Goal: Task Accomplishment & Management: Manage account settings

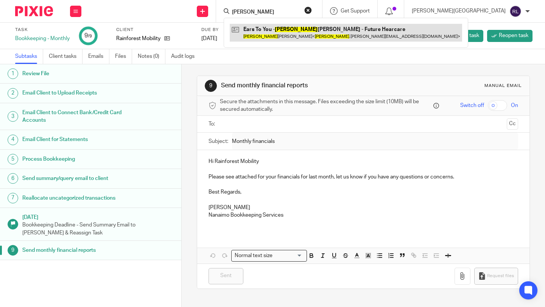
type input "[PERSON_NAME]"
click at [363, 36] on link at bounding box center [346, 32] width 232 height 17
click at [362, 36] on link at bounding box center [346, 32] width 232 height 17
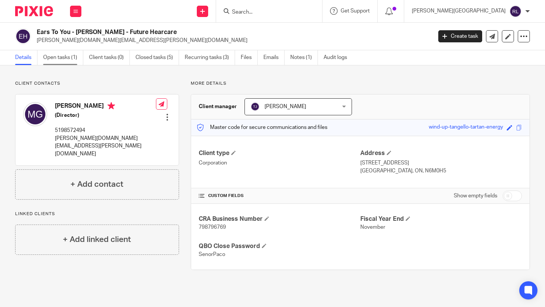
click at [53, 55] on link "Open tasks (1)" at bounding box center [63, 57] width 40 height 15
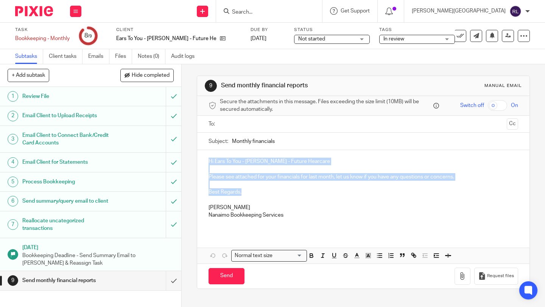
drag, startPoint x: 249, startPoint y: 194, endPoint x: 204, endPoint y: 163, distance: 54.8
click at [204, 163] on div "Hi Ears To You - Mable George - Future Hearcare Please see attached for your fi…" at bounding box center [363, 191] width 332 height 82
copy div "Hi Ears To You - Mable George - Future Hearcare Please see attached for your fi…"
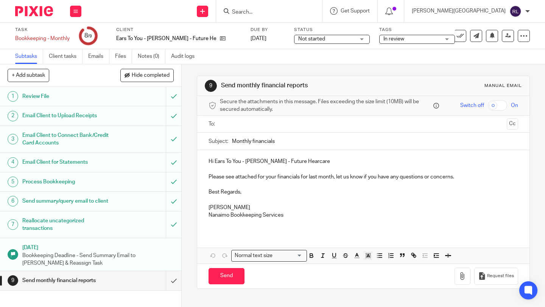
click at [252, 123] on input "text" at bounding box center [362, 124] width 281 height 9
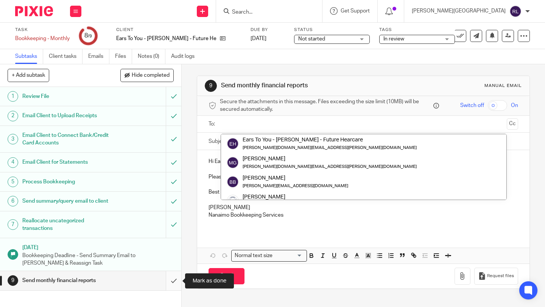
click at [172, 280] on input "submit" at bounding box center [90, 280] width 181 height 19
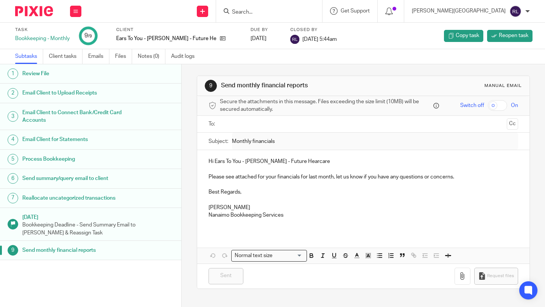
click at [31, 8] on img at bounding box center [34, 11] width 38 height 10
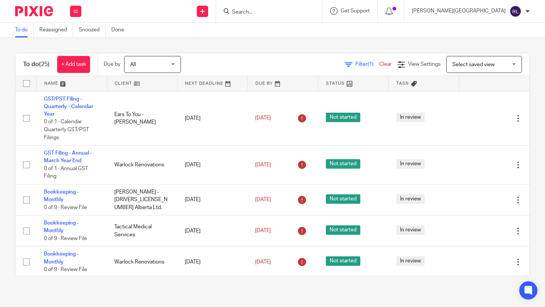
click at [137, 83] on link at bounding box center [142, 83] width 70 height 15
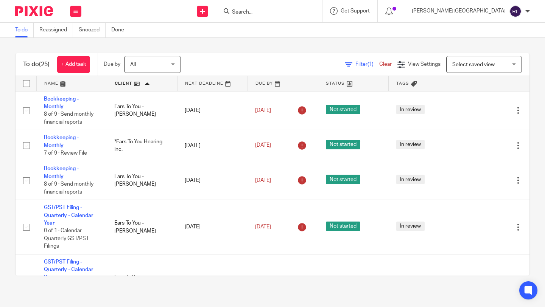
click at [62, 82] on link at bounding box center [72, 83] width 70 height 15
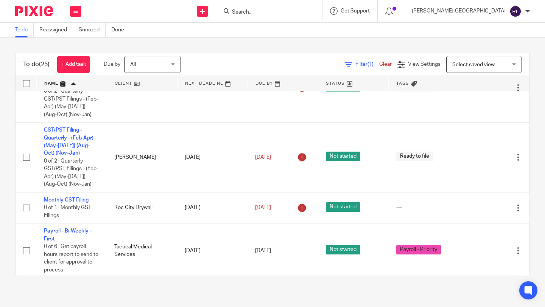
scroll to position [875, 0]
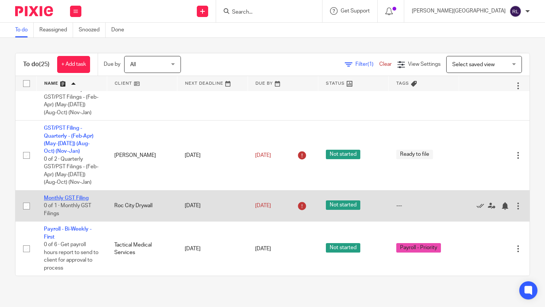
click at [76, 196] on link "Monthly GST Filing" at bounding box center [66, 198] width 45 height 5
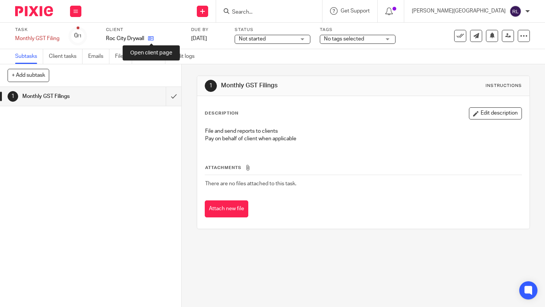
click at [153, 38] on icon at bounding box center [151, 39] width 6 height 6
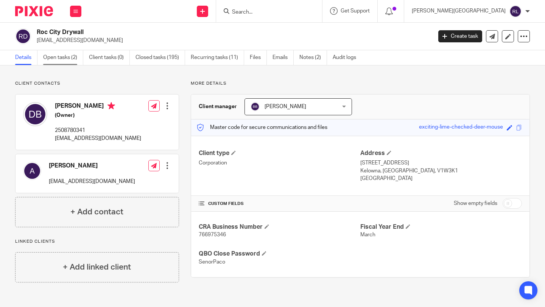
click at [68, 57] on link "Open tasks (2)" at bounding box center [63, 57] width 40 height 15
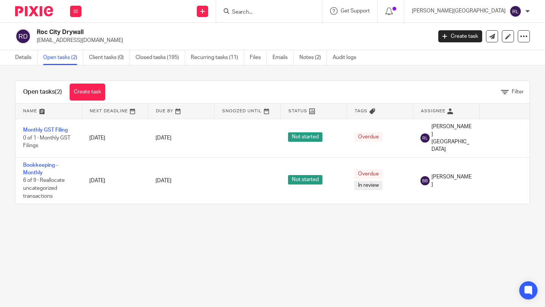
click at [299, 12] on input "Search" at bounding box center [265, 12] width 68 height 7
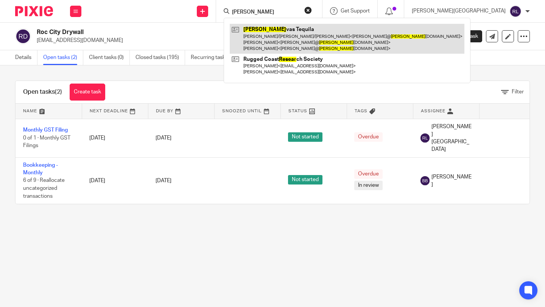
type input "reser"
click at [311, 36] on link at bounding box center [347, 39] width 235 height 30
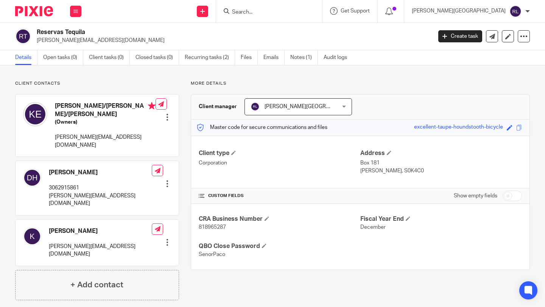
click at [209, 225] on span "818965287" at bounding box center [212, 227] width 27 height 5
copy span "818965287"
click at [217, 225] on span "818965287" at bounding box center [212, 227] width 27 height 5
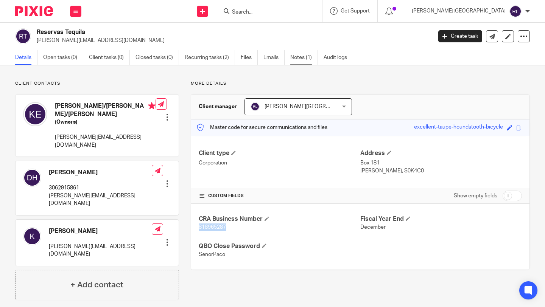
click at [301, 57] on link "Notes (1)" at bounding box center [304, 57] width 28 height 15
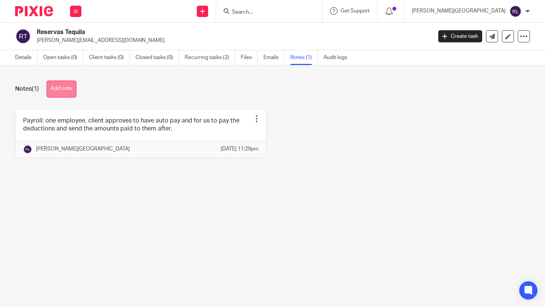
click at [61, 90] on button "Add note" at bounding box center [62, 89] width 30 height 17
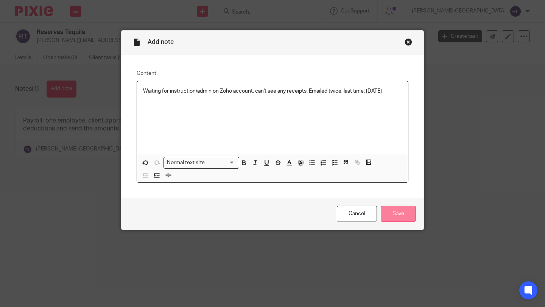
click at [401, 217] on input "Save" at bounding box center [398, 214] width 35 height 16
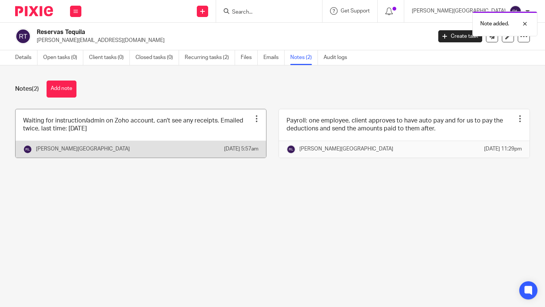
click at [255, 120] on div at bounding box center [257, 119] width 8 height 8
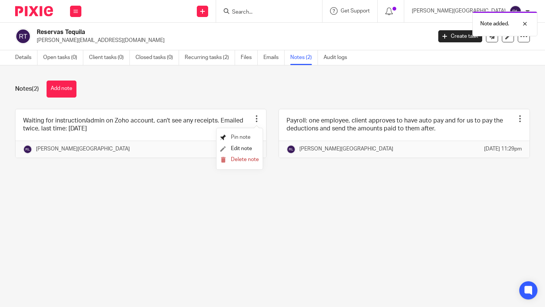
click at [242, 137] on span "Pin note" at bounding box center [241, 137] width 20 height 5
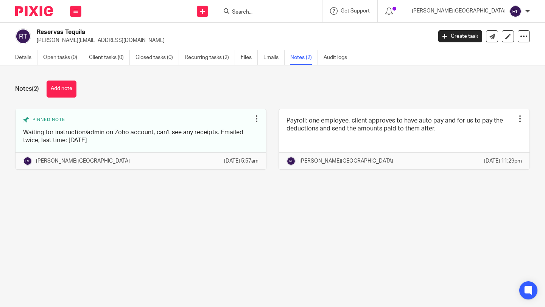
click at [299, 12] on input "Search" at bounding box center [265, 12] width 68 height 7
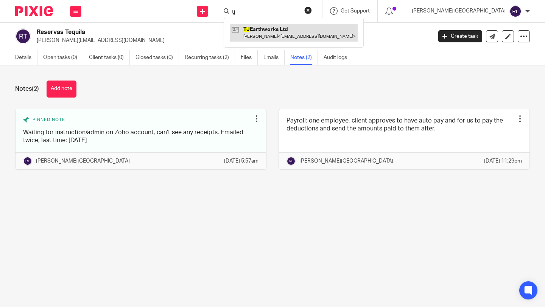
type input "tj"
click at [325, 27] on link at bounding box center [294, 32] width 128 height 17
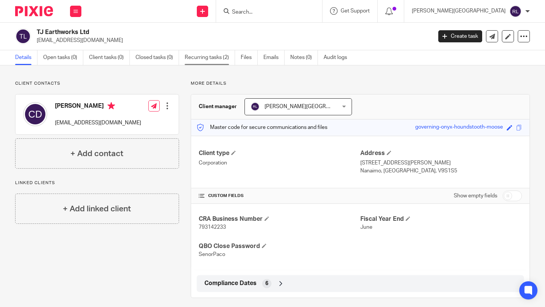
click at [221, 54] on link "Recurring tasks (2)" at bounding box center [210, 57] width 50 height 15
